Goal: Information Seeking & Learning: Learn about a topic

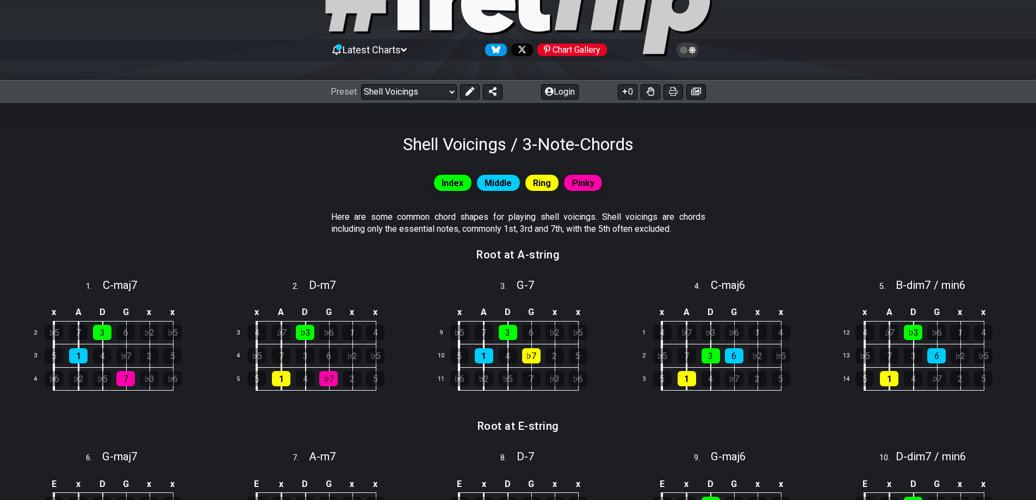
scroll to position [54, 0]
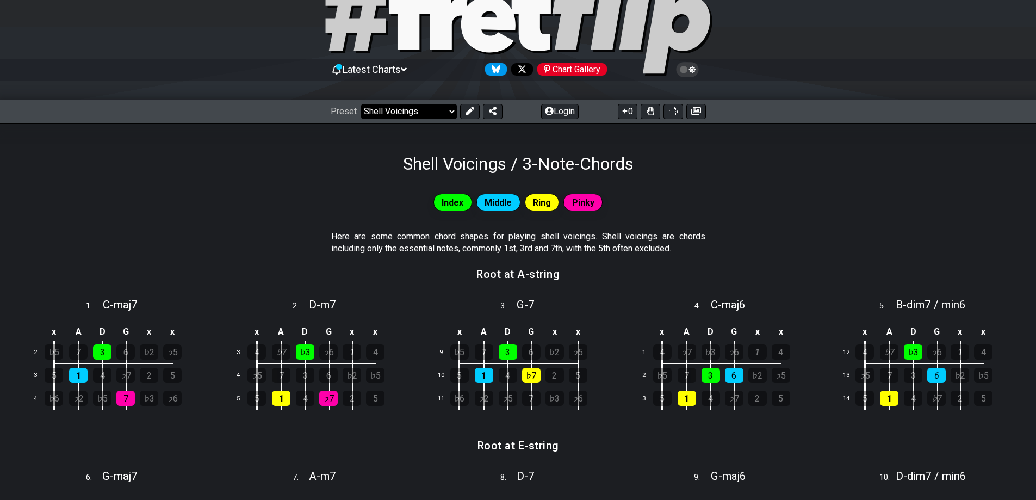
click at [450, 115] on select "Welcome to #fretflip! Initial Preset Custom Preset Minor Pentatonic Major Penta…" at bounding box center [409, 111] width 96 height 15
click at [361, 104] on select "Welcome to #fretflip! Initial Preset Custom Preset Minor Pentatonic Major Penta…" at bounding box center [409, 111] width 96 height 15
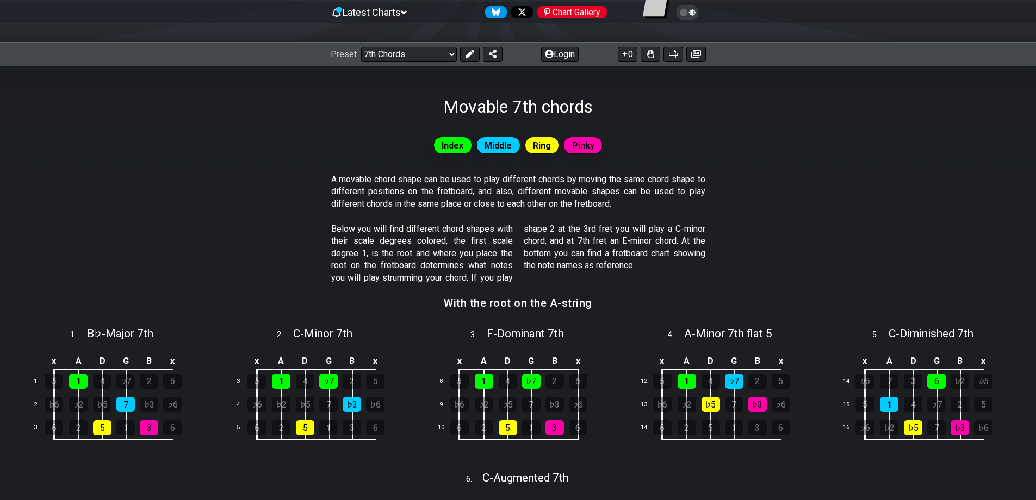
scroll to position [218, 0]
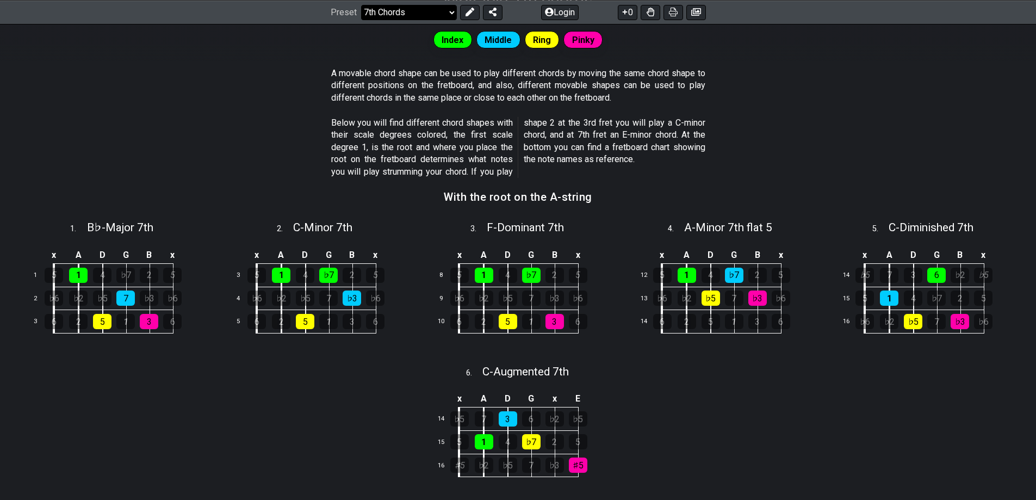
click at [448, 11] on select "Welcome to #fretflip! Initial Preset Custom Preset Minor Pentatonic Major Penta…" at bounding box center [409, 11] width 96 height 15
click at [361, 20] on select "Welcome to #fretflip! Initial Preset Custom Preset Minor Pentatonic Major Penta…" at bounding box center [409, 11] width 96 height 15
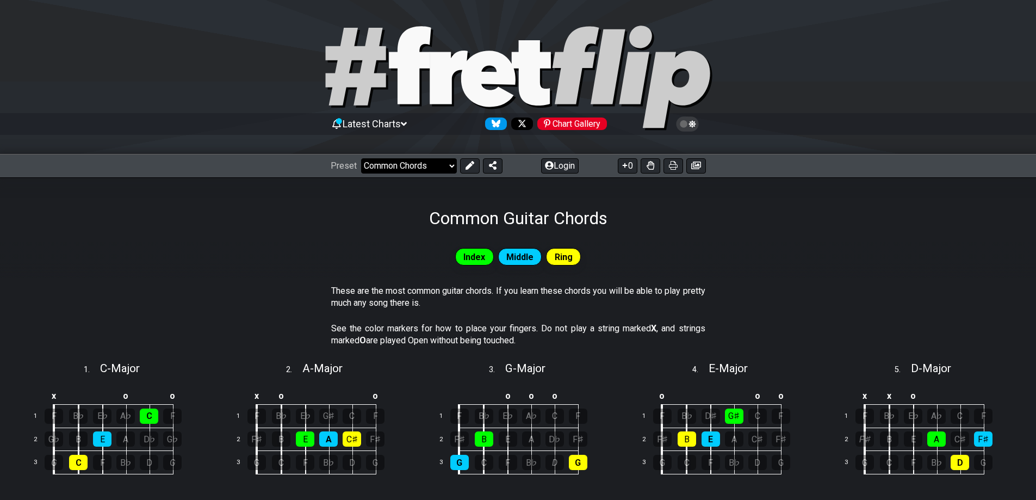
click at [444, 166] on select "Welcome to #fretflip! Initial Preset Custom Preset Minor Pentatonic Major Penta…" at bounding box center [409, 165] width 96 height 15
click at [361, 158] on select "Welcome to #fretflip! Initial Preset Custom Preset Minor Pentatonic Major Penta…" at bounding box center [409, 165] width 96 height 15
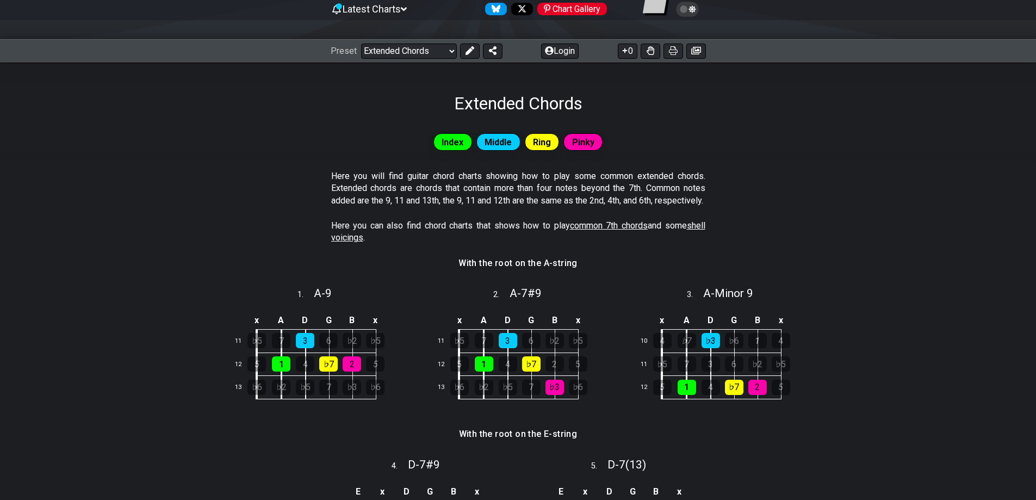
scroll to position [109, 0]
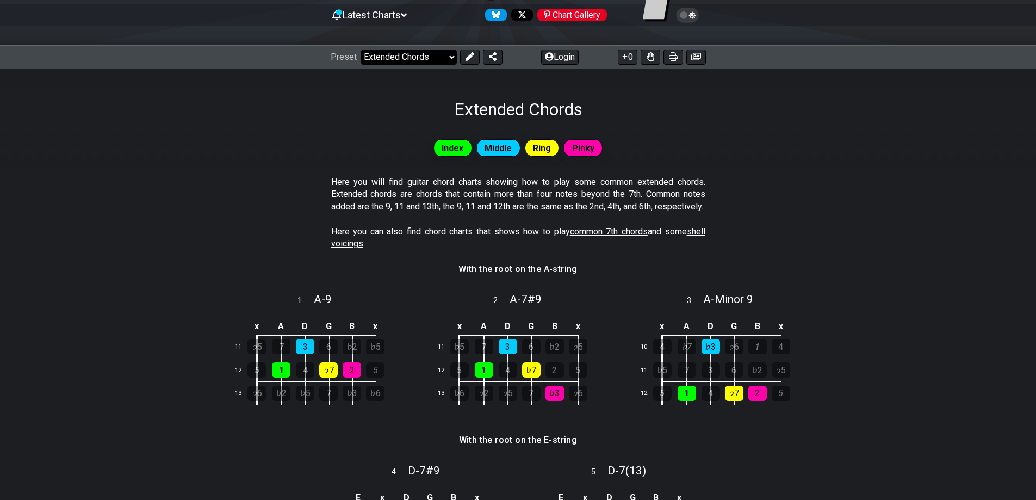
click at [414, 60] on select "Welcome to #fretflip! Initial Preset Custom Preset Minor Pentatonic Major Penta…" at bounding box center [409, 56] width 96 height 15
click at [361, 49] on select "Welcome to #fretflip! Initial Preset Custom Preset Minor Pentatonic Major Penta…" at bounding box center [409, 56] width 96 height 15
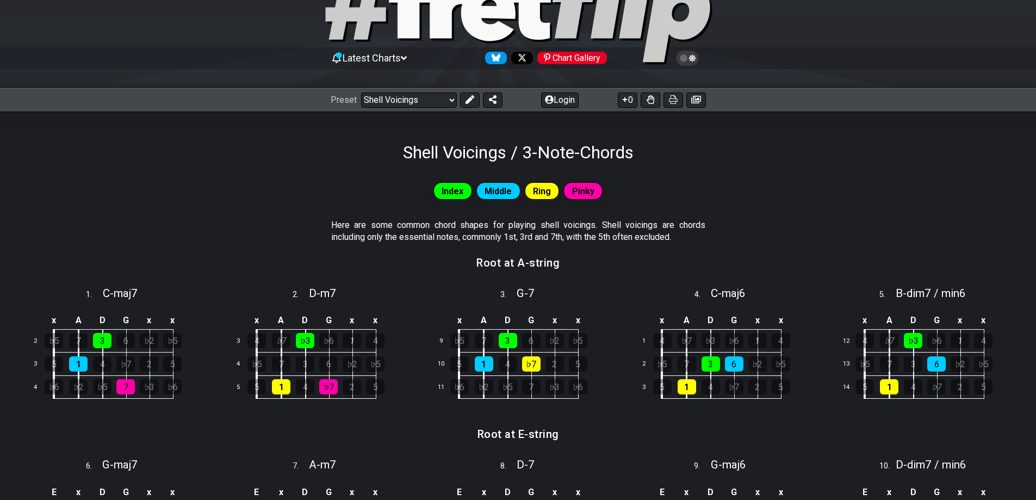
scroll to position [54, 0]
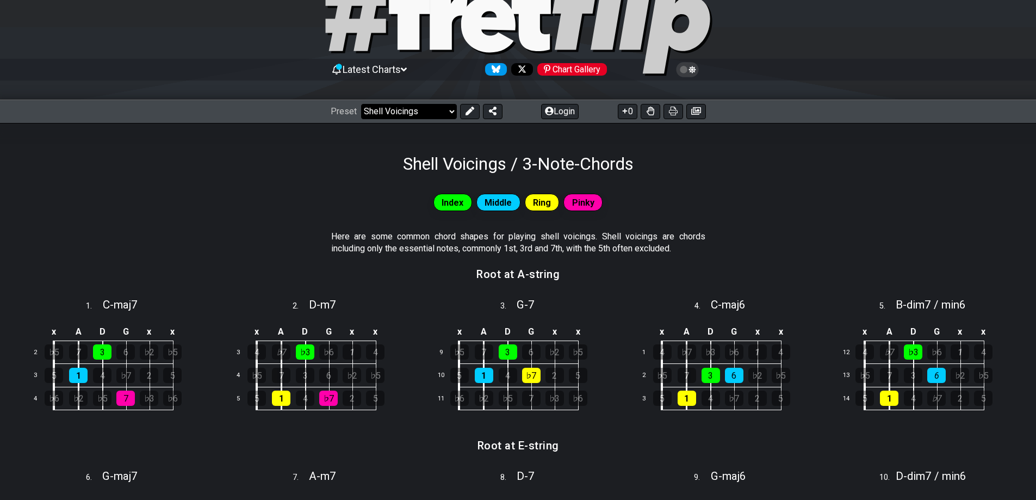
click at [396, 106] on select "Welcome to #fretflip! Initial Preset Custom Preset Minor Pentatonic Major Penta…" at bounding box center [409, 111] width 96 height 15
click at [361, 104] on select "Welcome to #fretflip! Initial Preset Custom Preset Minor Pentatonic Major Penta…" at bounding box center [409, 111] width 96 height 15
select select "/movable-7th-chords"
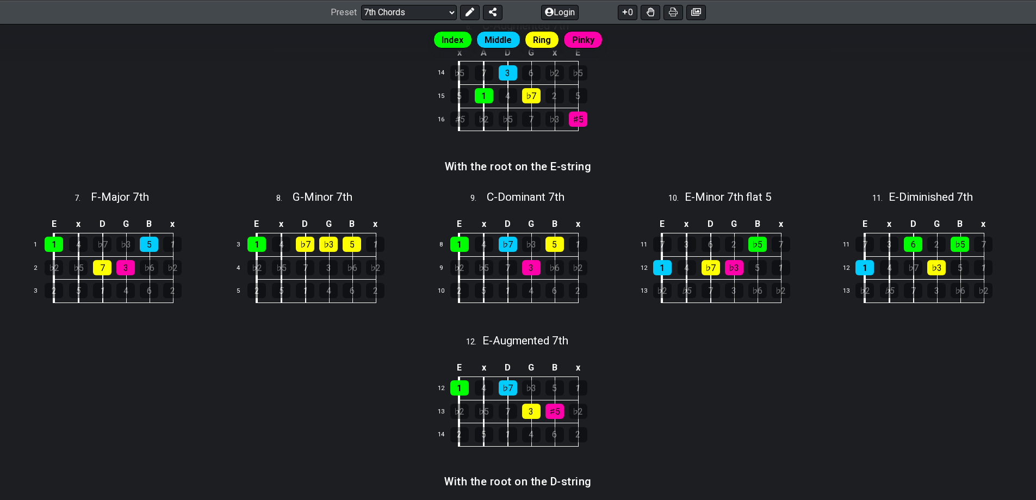
scroll to position [544, 0]
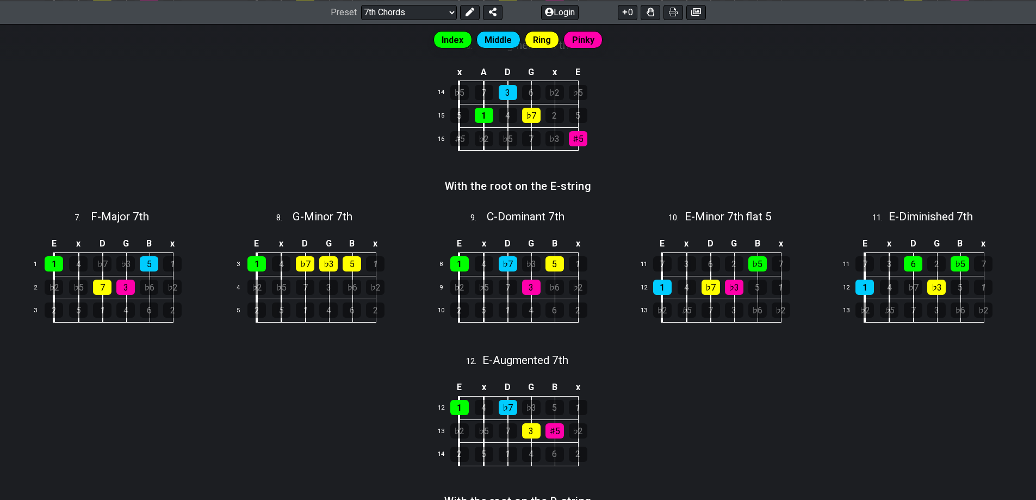
click at [160, 46] on div "Index Middle Ring Pinky" at bounding box center [518, 39] width 1036 height 22
